Goal: Find specific page/section: Find specific page/section

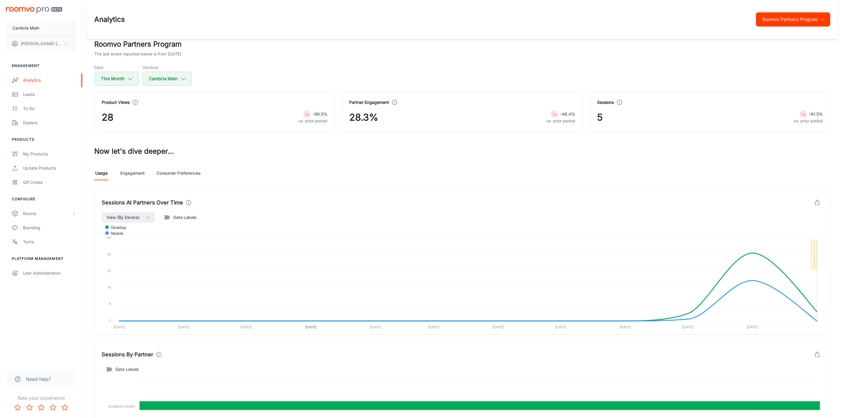
scroll to position [92, 0]
click at [774, 23] on button "Roomvo Partners Program" at bounding box center [793, 19] width 74 height 14
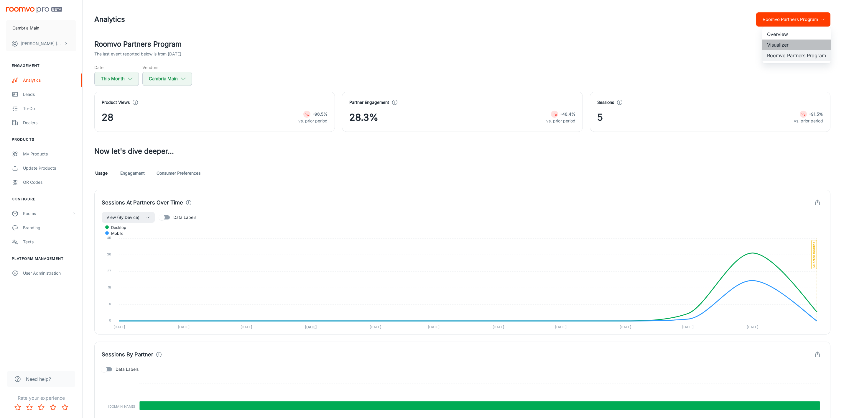
click at [771, 46] on li "Visualizer" at bounding box center [796, 44] width 68 height 11
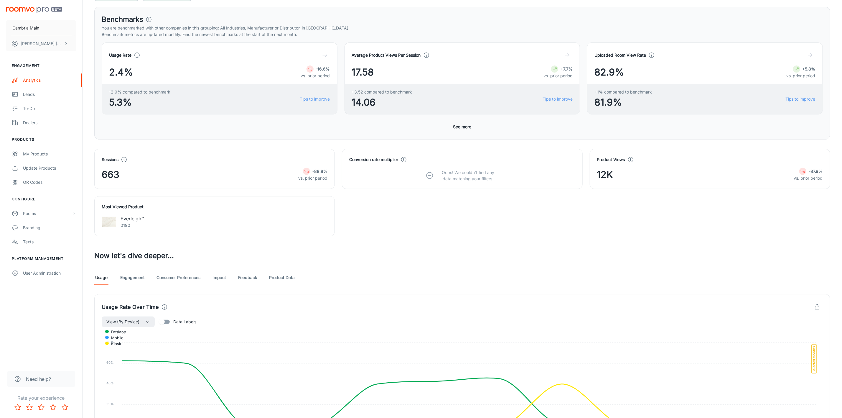
scroll to position [84, 0]
click at [247, 281] on link "Feedback" at bounding box center [247, 278] width 19 height 14
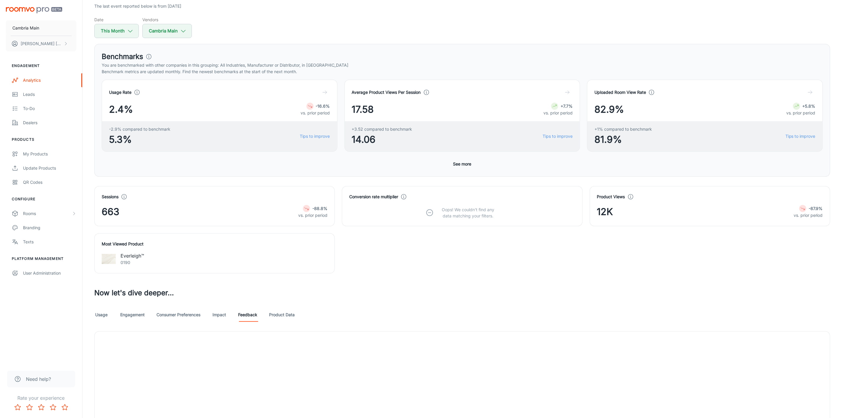
scroll to position [175, 0]
